Goal: Book appointment/travel/reservation

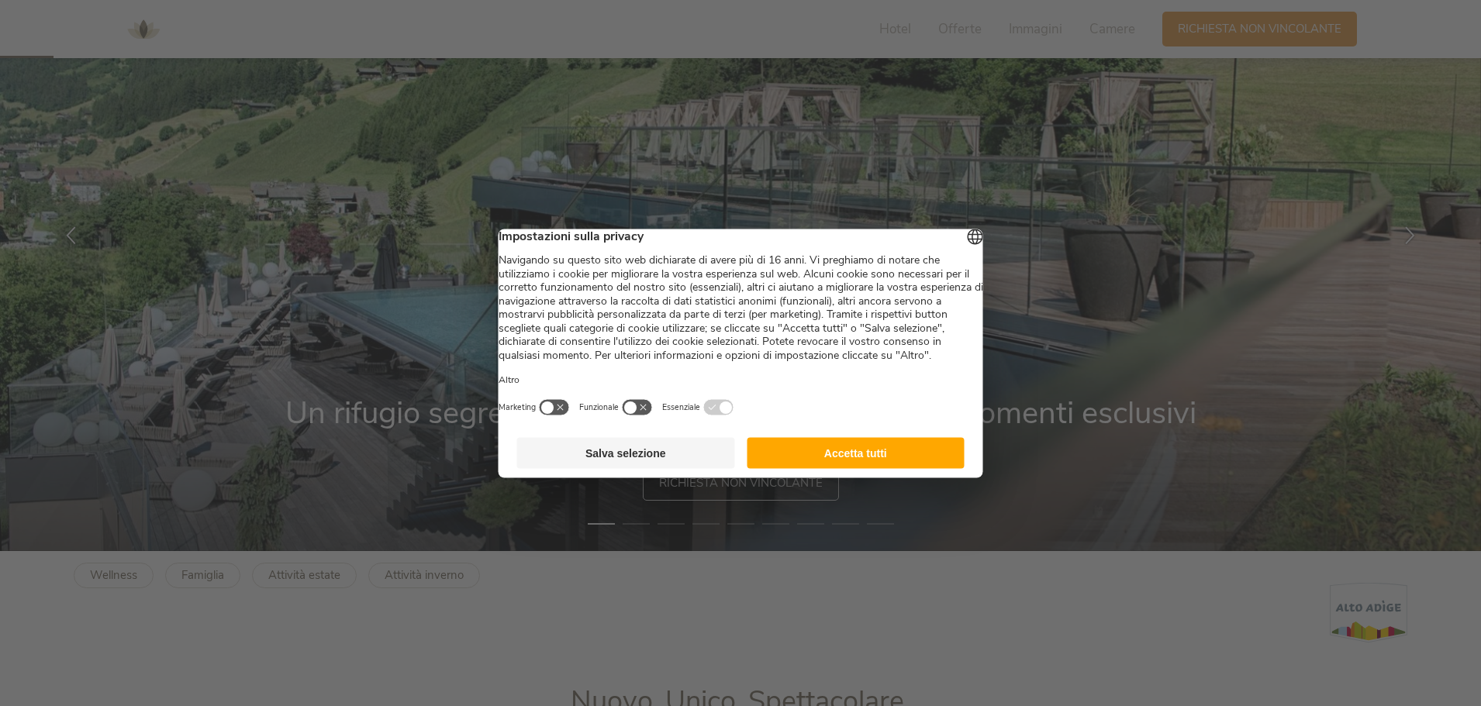
click at [868, 468] on button "Accetta tutti" at bounding box center [856, 452] width 218 height 31
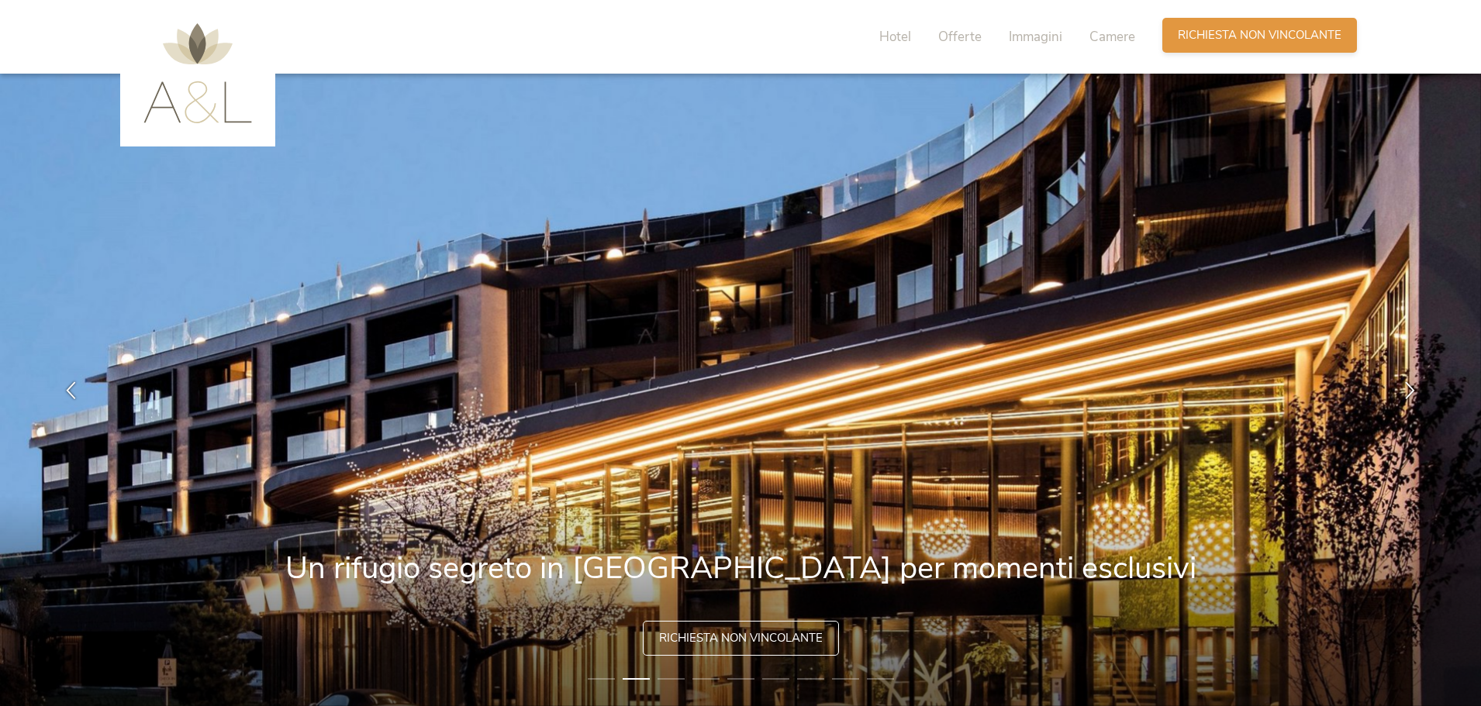
click at [1258, 33] on span "Richiesta non vincolante" at bounding box center [1260, 35] width 164 height 16
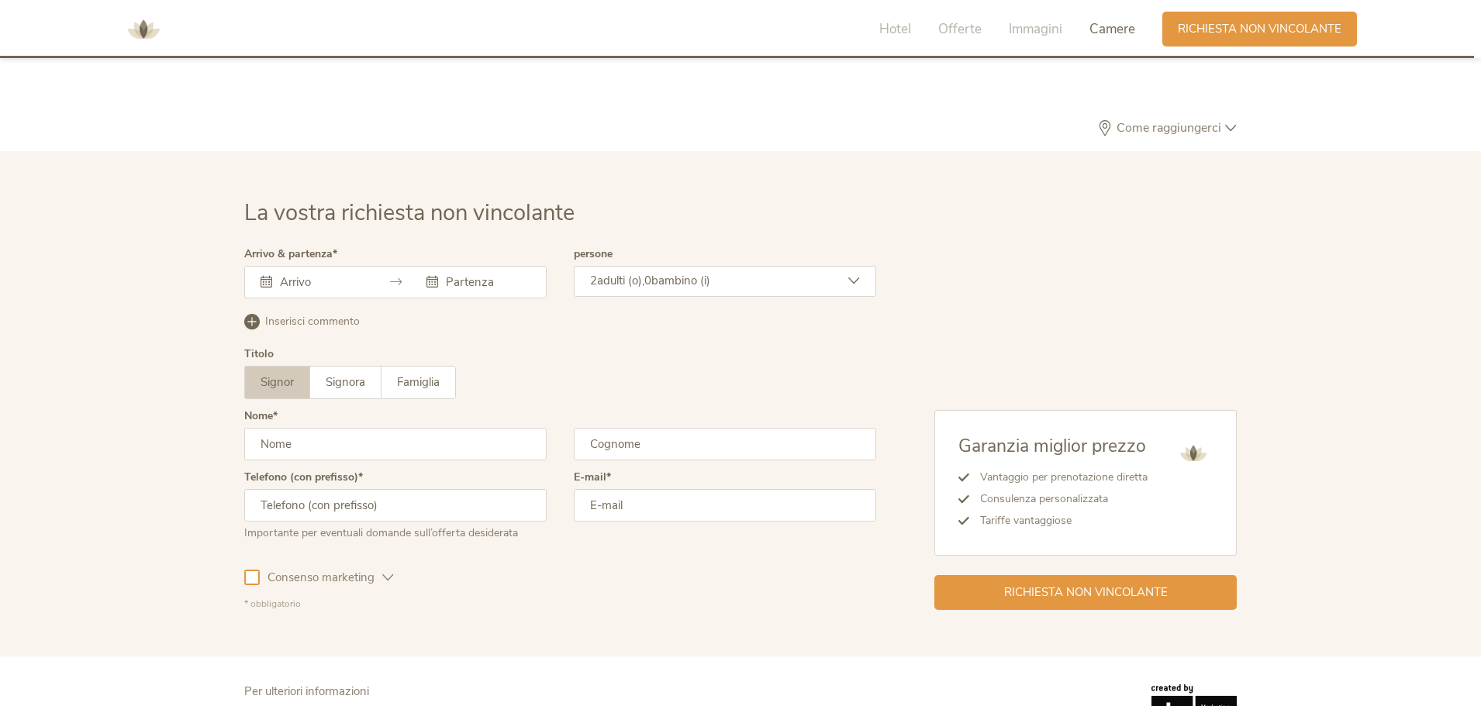
scroll to position [4672, 0]
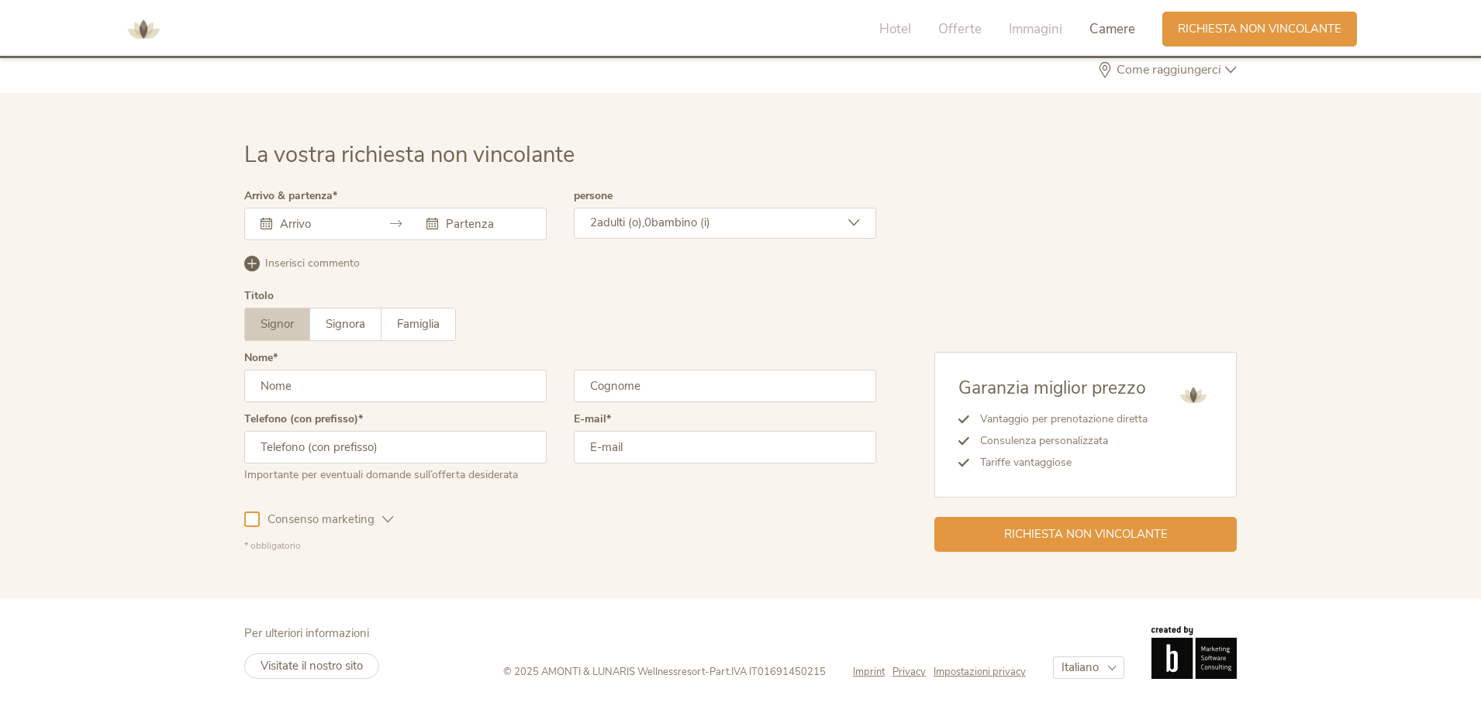
click at [326, 219] on input "text" at bounding box center [320, 224] width 88 height 16
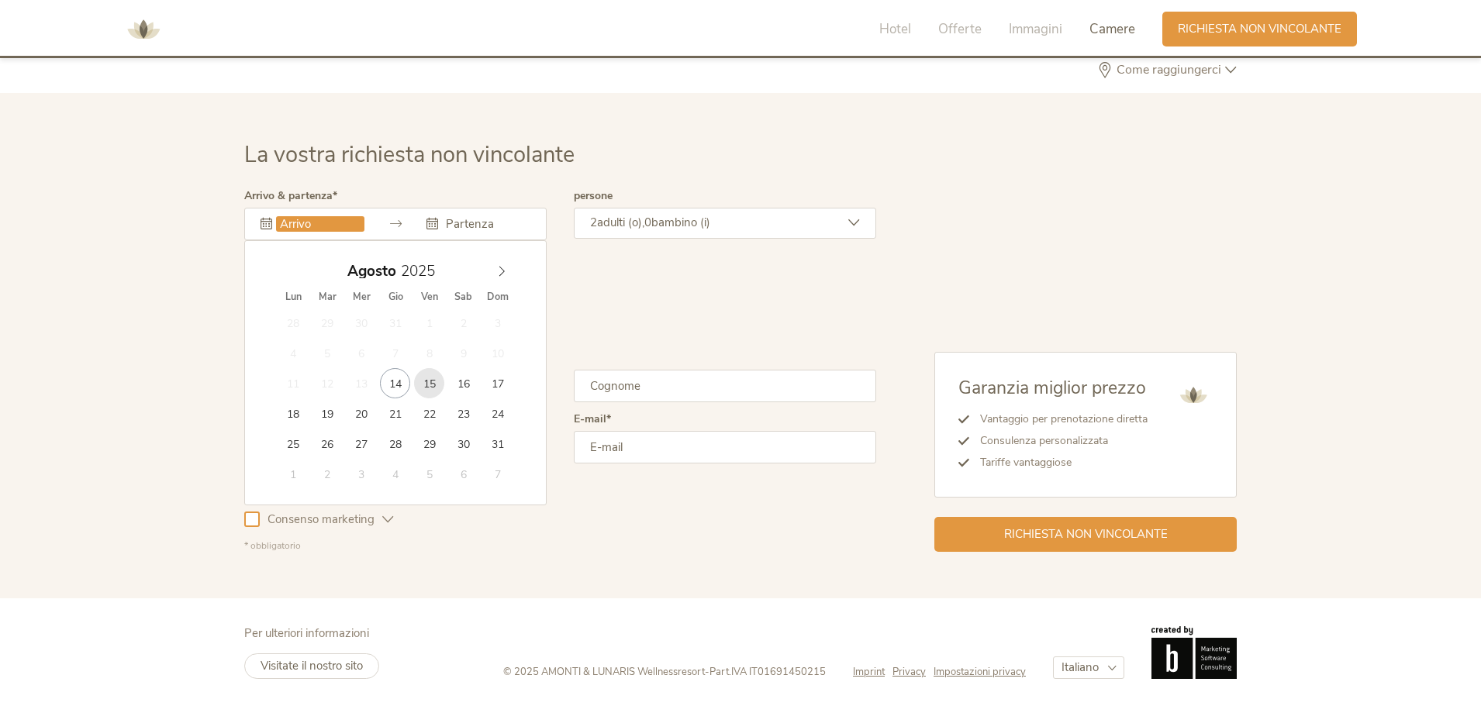
type input "15.08.2025"
type input "17.08.2025"
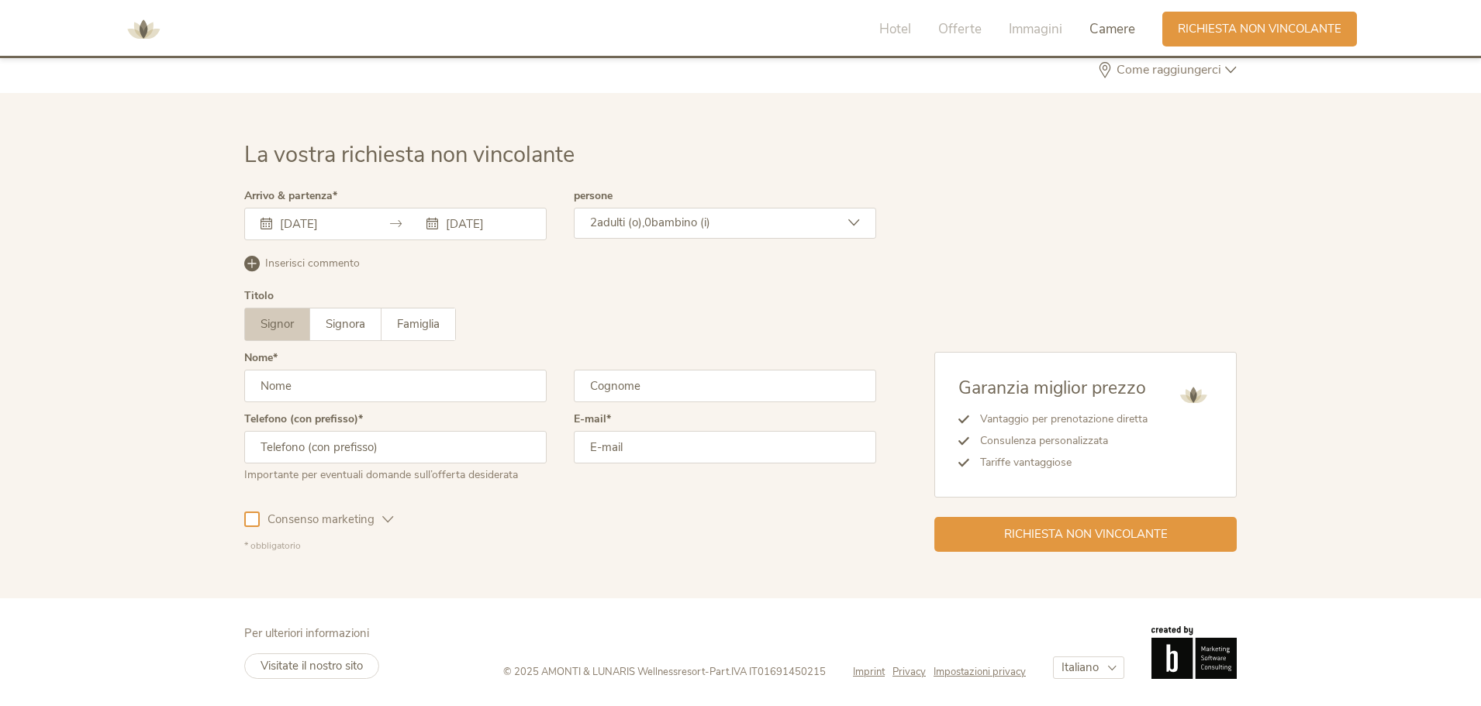
click at [444, 399] on input "text" at bounding box center [395, 386] width 302 height 33
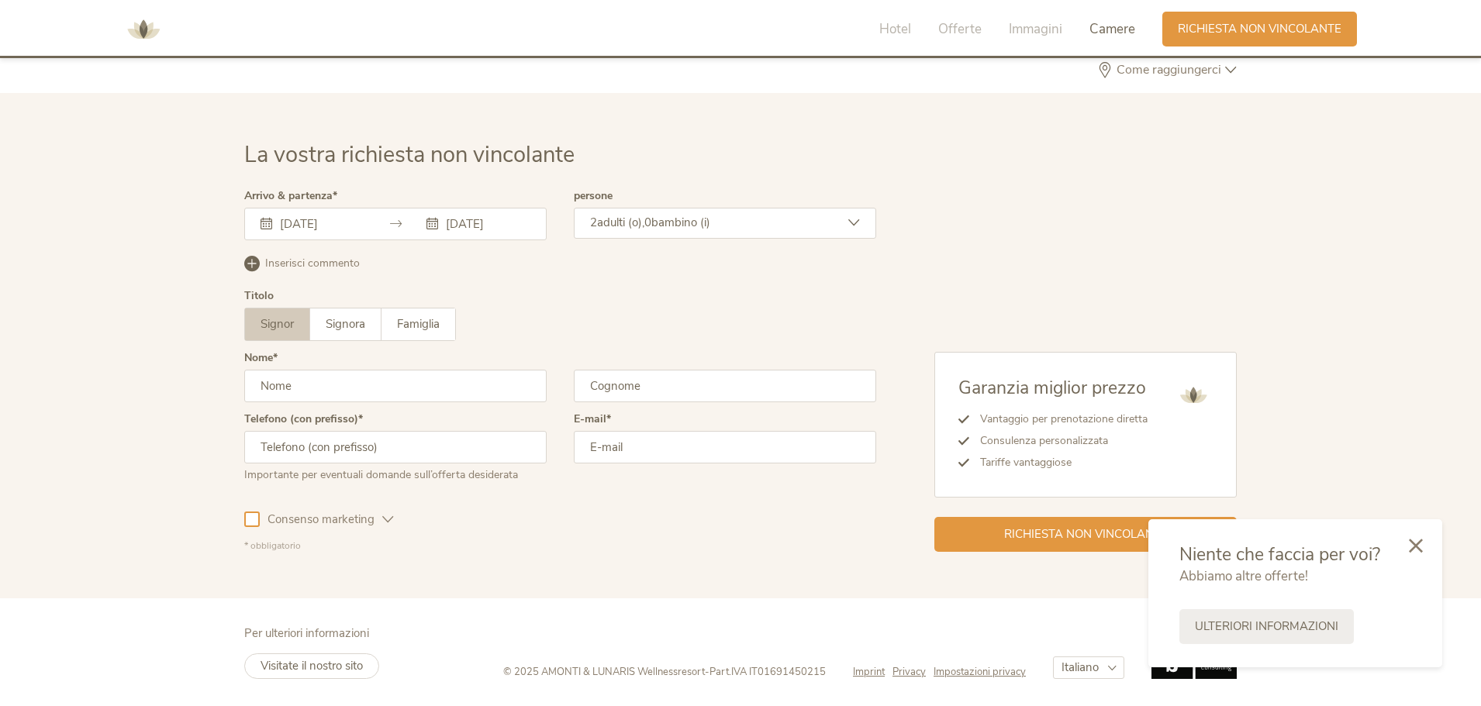
type input "luca"
click at [703, 380] on input "text" at bounding box center [725, 386] width 302 height 33
type input "labadessa"
click at [678, 445] on input "email" at bounding box center [725, 447] width 302 height 33
type input "luca.labadessa@gmail.com"
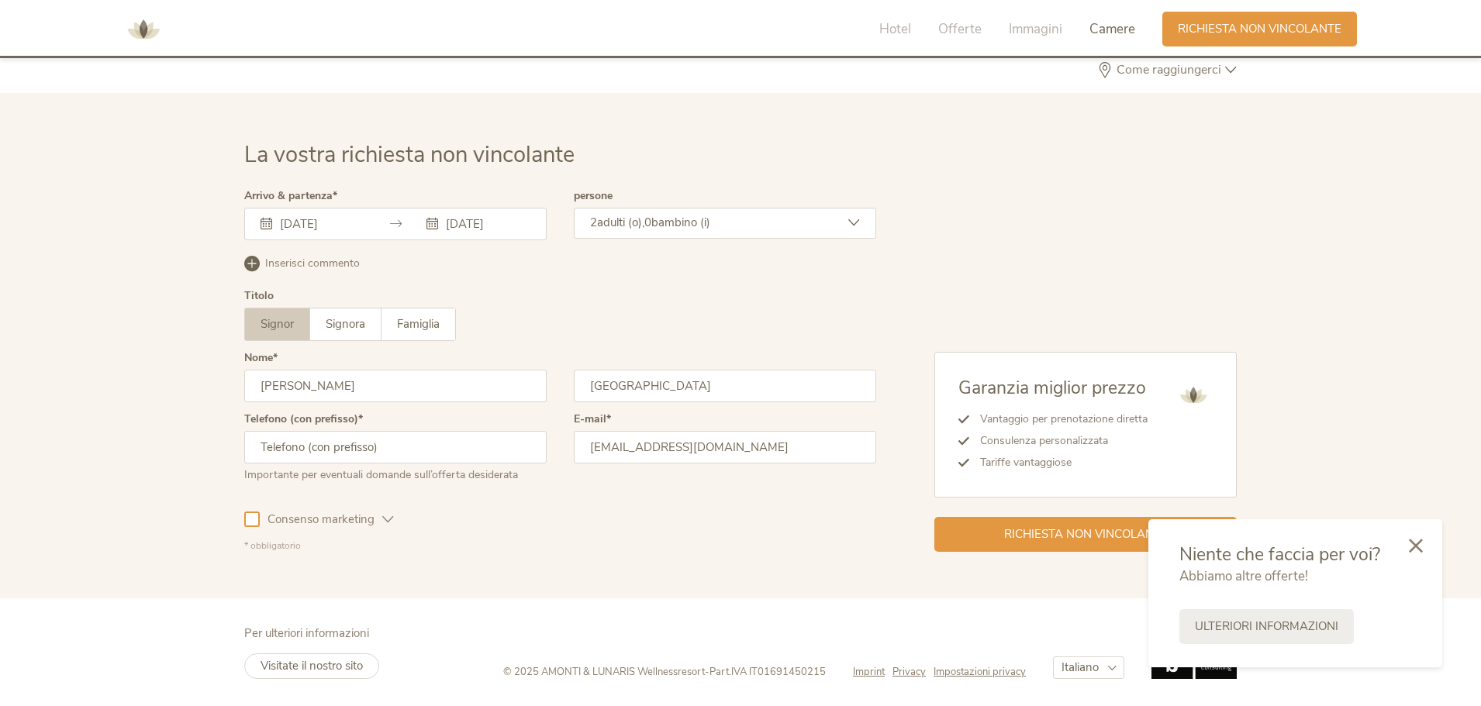
click at [240, 519] on div "La vostra richiesta non vincolante Arrivo & partenza 15.08.2025 17.08.2025 Agos…" at bounding box center [741, 346] width 1024 height 413
drag, startPoint x: 257, startPoint y: 520, endPoint x: 264, endPoint y: 515, distance: 8.8
click at [256, 520] on div at bounding box center [252, 520] width 16 height 16
click at [358, 449] on input "text" at bounding box center [395, 447] width 302 height 33
type input "+393475123693"
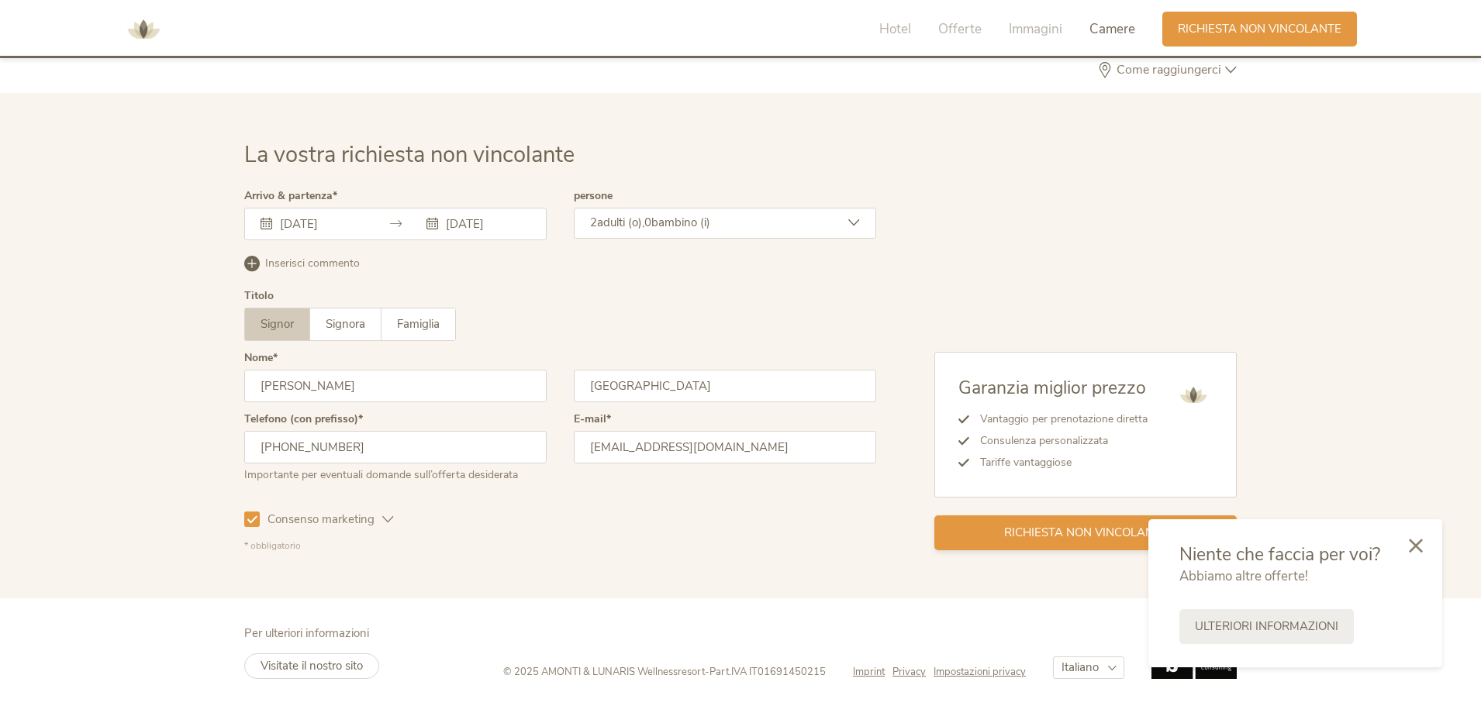
click at [1074, 539] on span "Richiesta non vincolante" at bounding box center [1086, 533] width 164 height 16
